Goal: Information Seeking & Learning: Learn about a topic

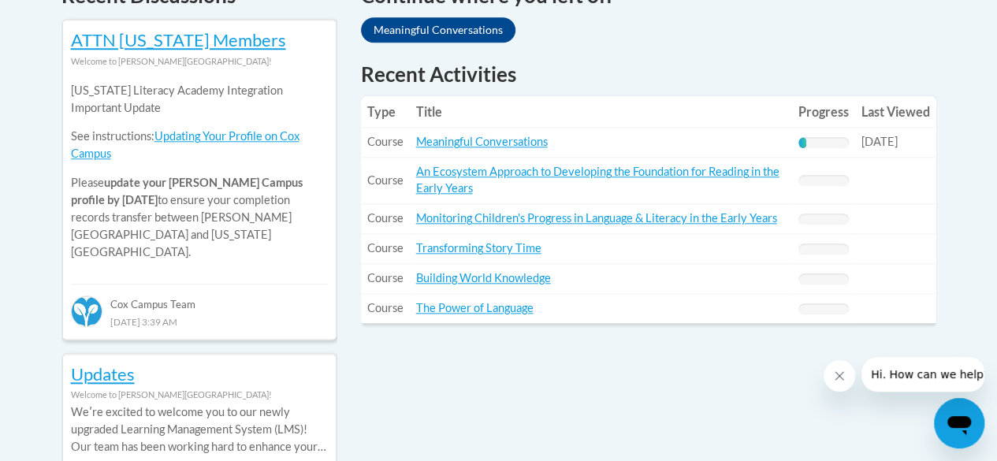
scroll to position [722, 0]
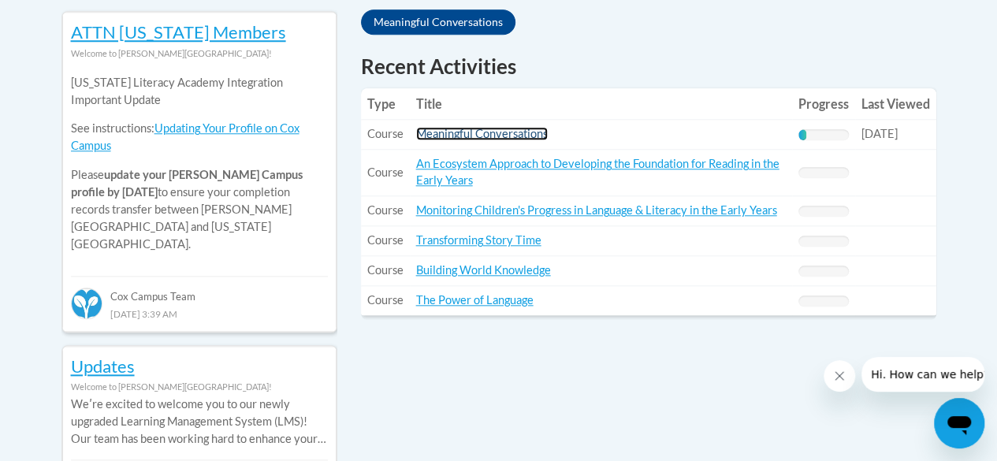
click at [511, 136] on link "Meaningful Conversations" at bounding box center [482, 133] width 132 height 13
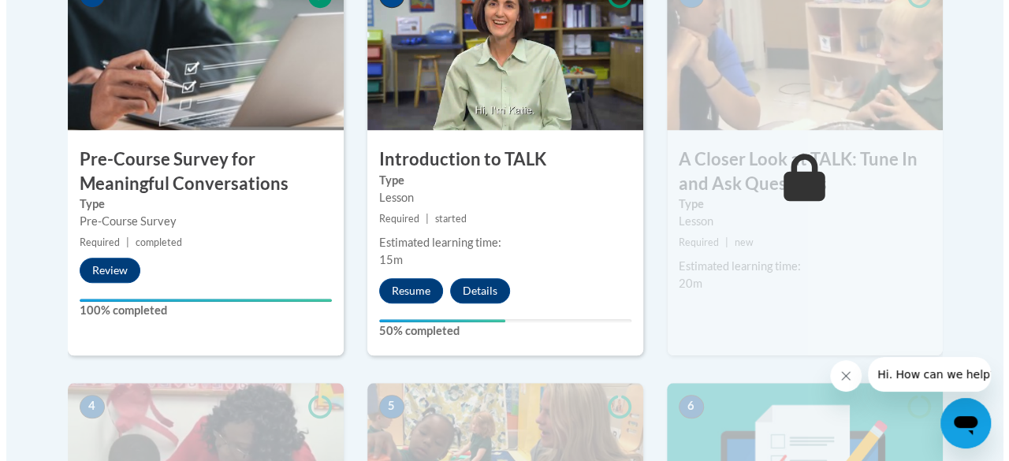
scroll to position [567, 0]
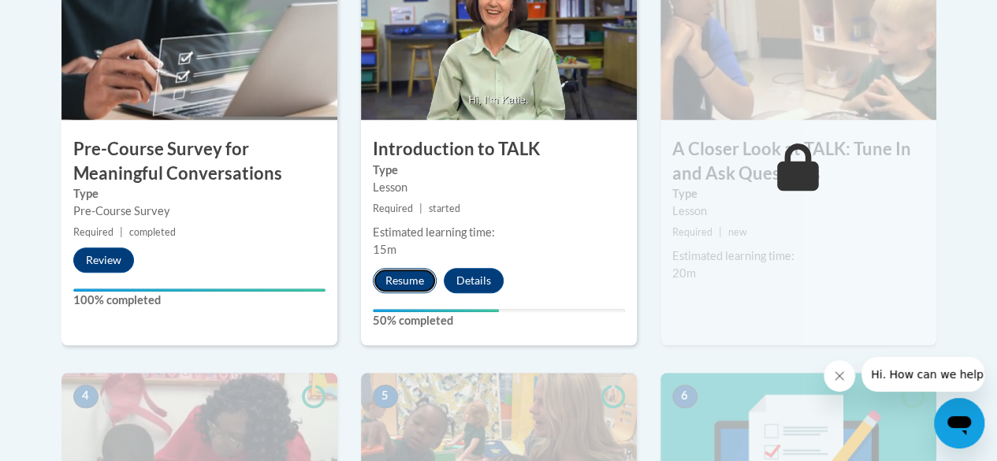
click at [403, 288] on button "Resume" at bounding box center [405, 280] width 64 height 25
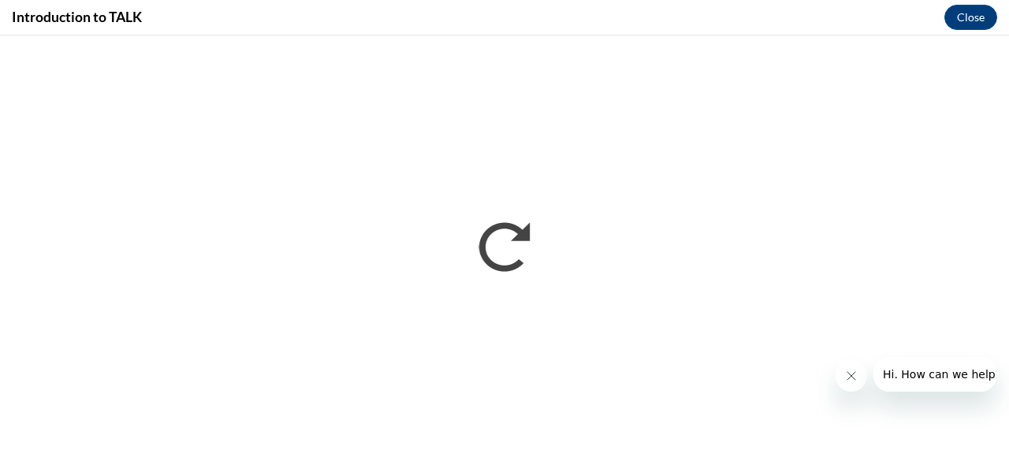
scroll to position [0, 0]
